Goal: Find specific page/section: Find specific page/section

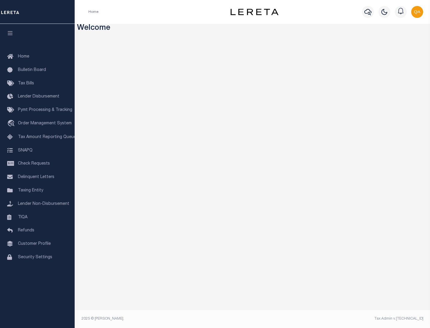
click at [37, 164] on span "Check Requests" at bounding box center [34, 164] width 32 height 4
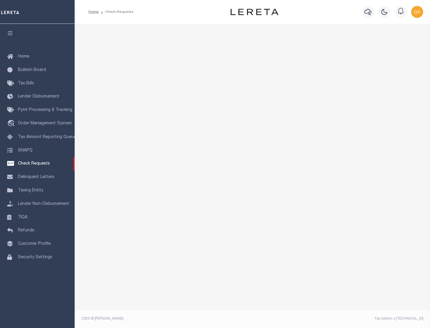
select select "50"
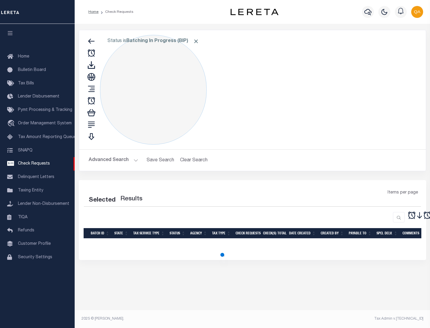
select select "50"
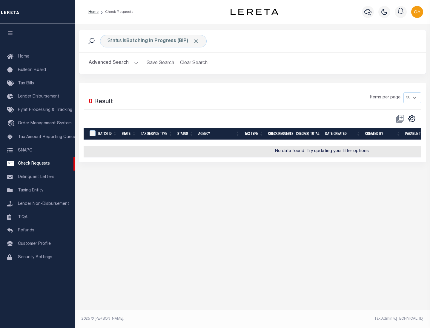
click at [196, 41] on span "Click to Remove" at bounding box center [196, 41] width 6 height 6
